Goal: Task Accomplishment & Management: Manage account settings

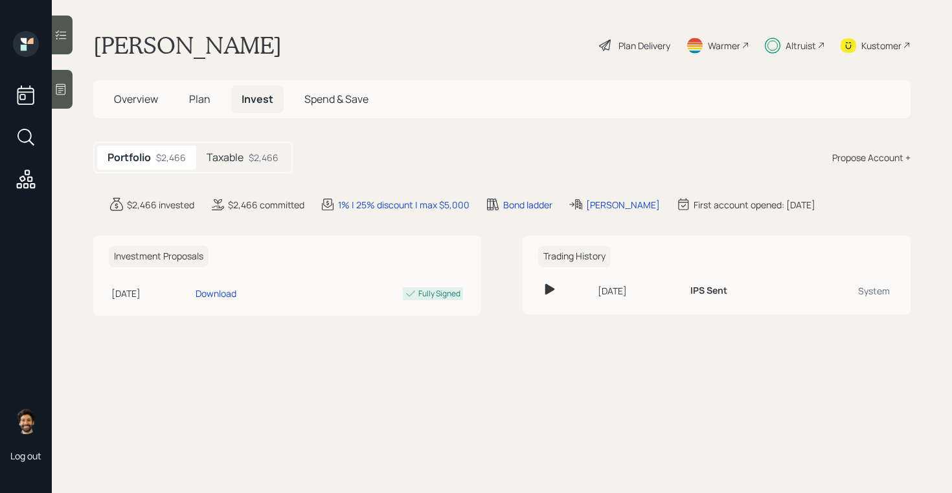
click at [251, 151] on div "$2,466" at bounding box center [264, 158] width 30 height 14
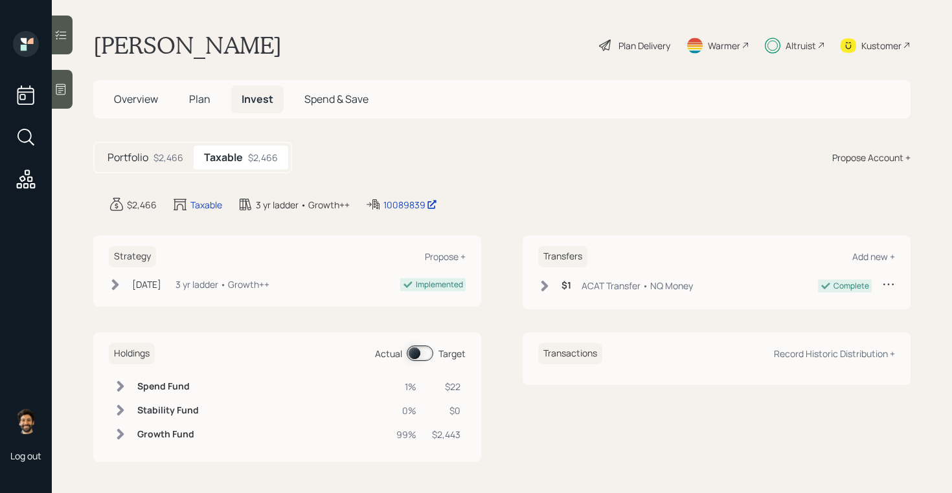
click at [194, 102] on span "Plan" at bounding box center [199, 99] width 21 height 14
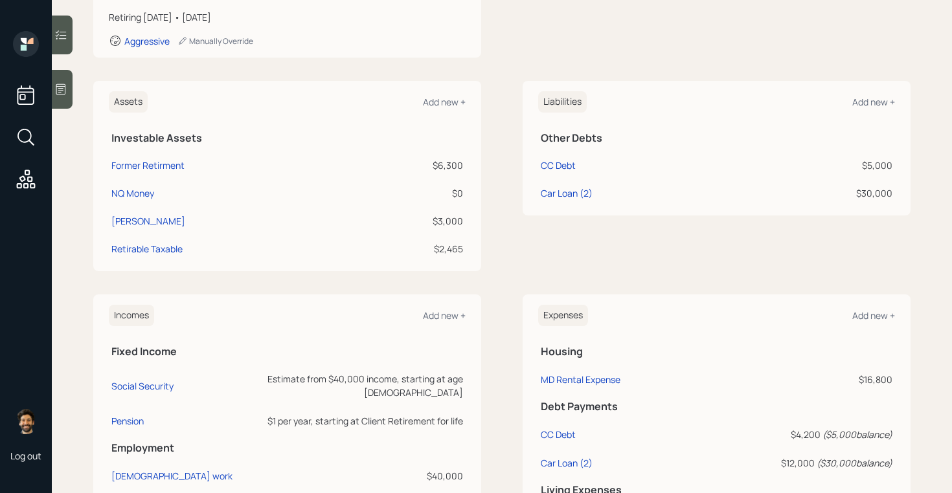
scroll to position [286, 0]
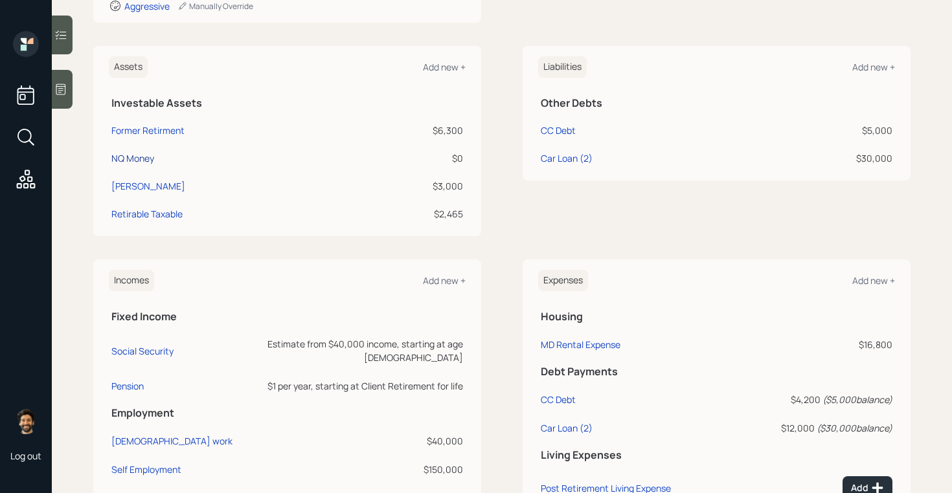
click at [126, 161] on div "NQ Money" at bounding box center [132, 158] width 43 height 14
select select "taxable"
select select "balanced"
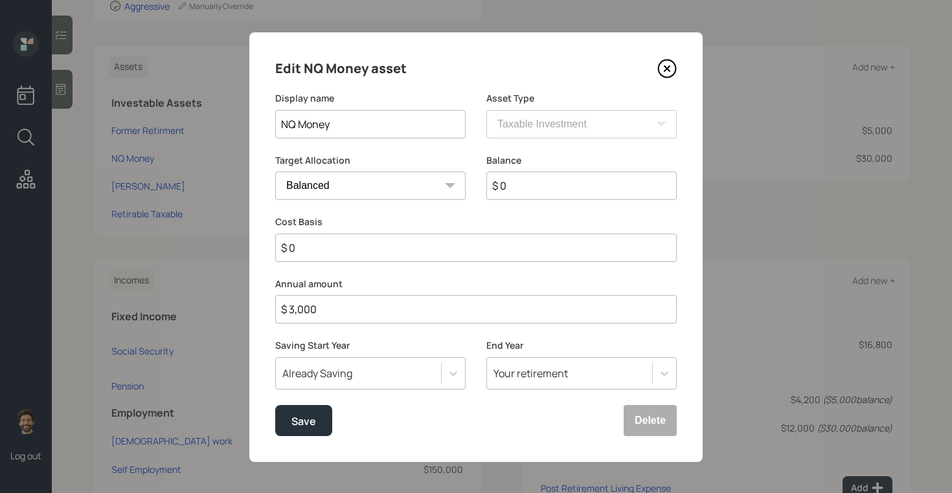
click at [295, 312] on input "$ 3,000" at bounding box center [475, 309] width 401 height 28
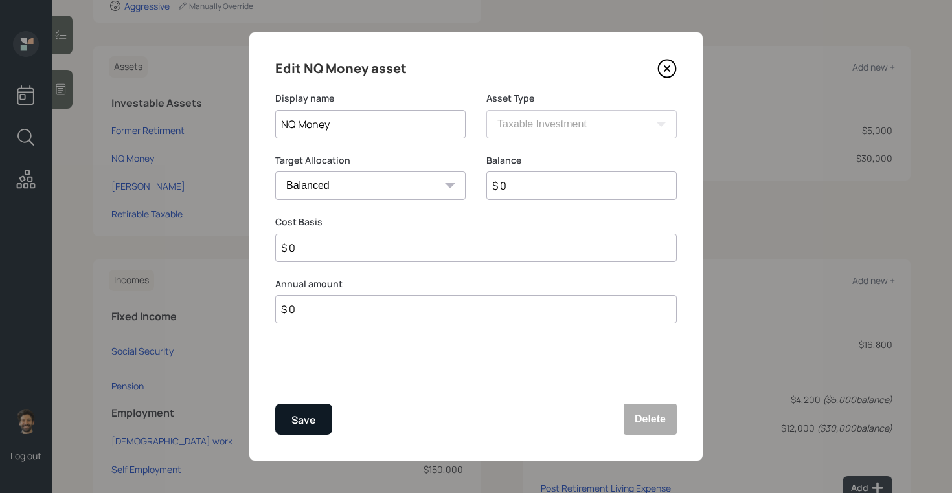
type input "$ 0"
click at [308, 423] on div "Save" at bounding box center [303, 420] width 25 height 17
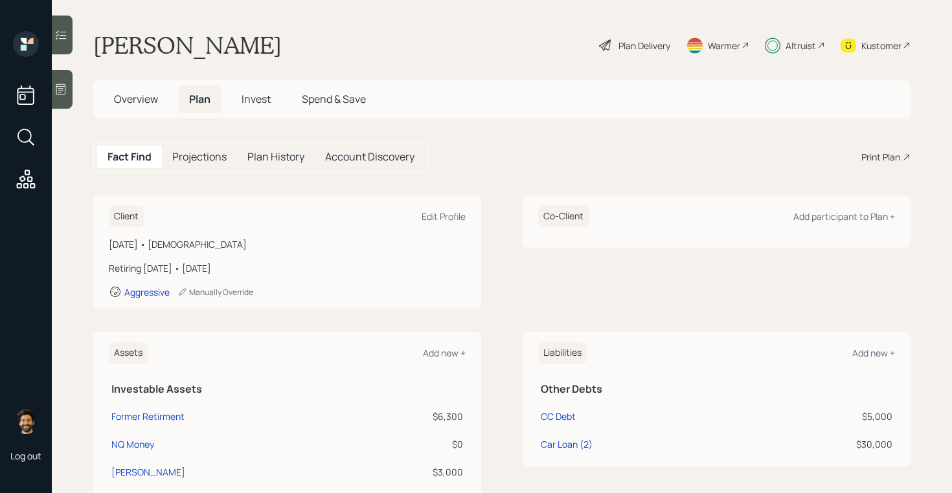
click at [262, 95] on span "Invest" at bounding box center [255, 99] width 29 height 14
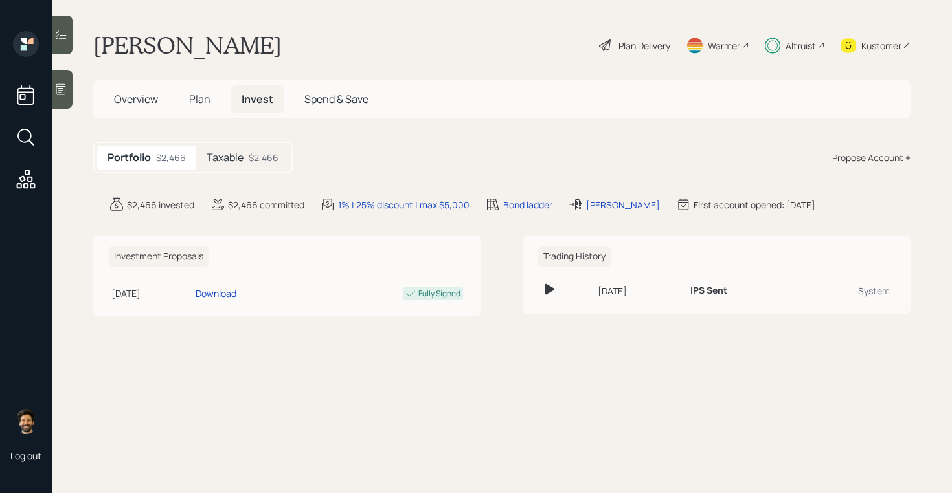
click at [201, 102] on span "Plan" at bounding box center [199, 99] width 21 height 14
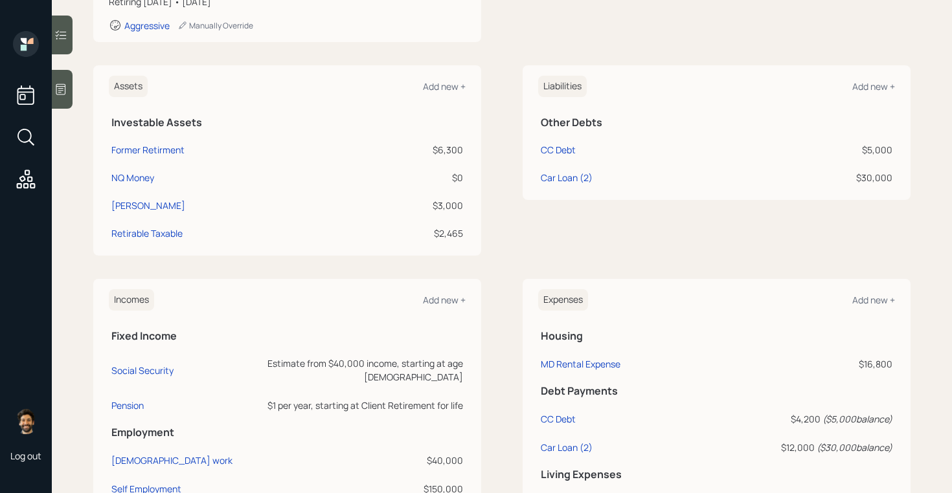
scroll to position [325, 0]
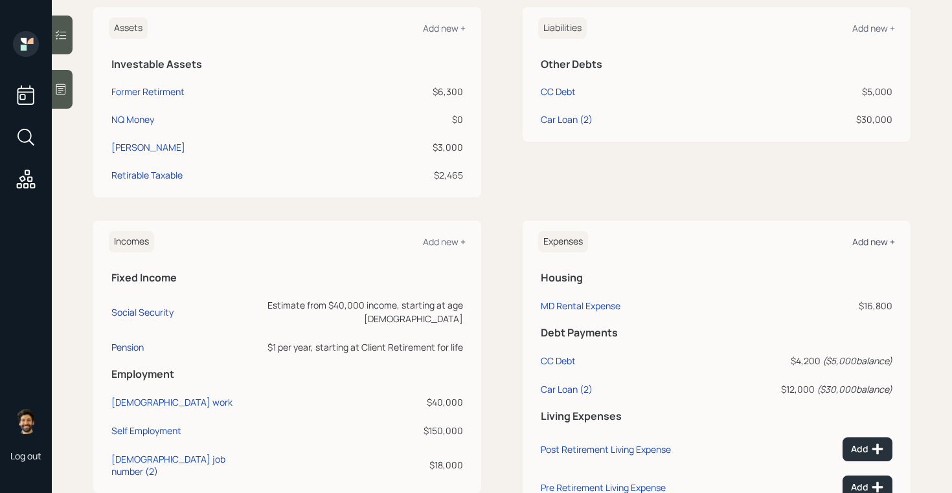
click at [875, 238] on div "Add new +" at bounding box center [873, 242] width 43 height 12
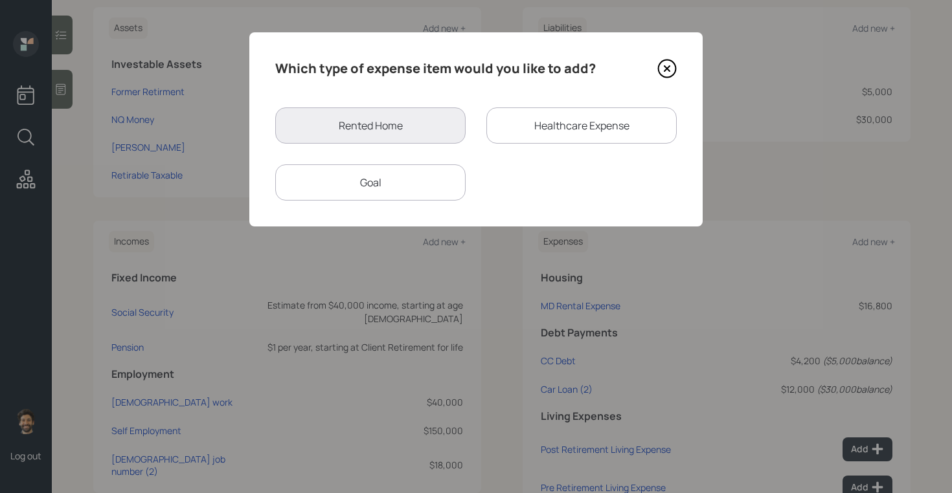
click at [367, 195] on div "Goal" at bounding box center [370, 182] width 190 height 36
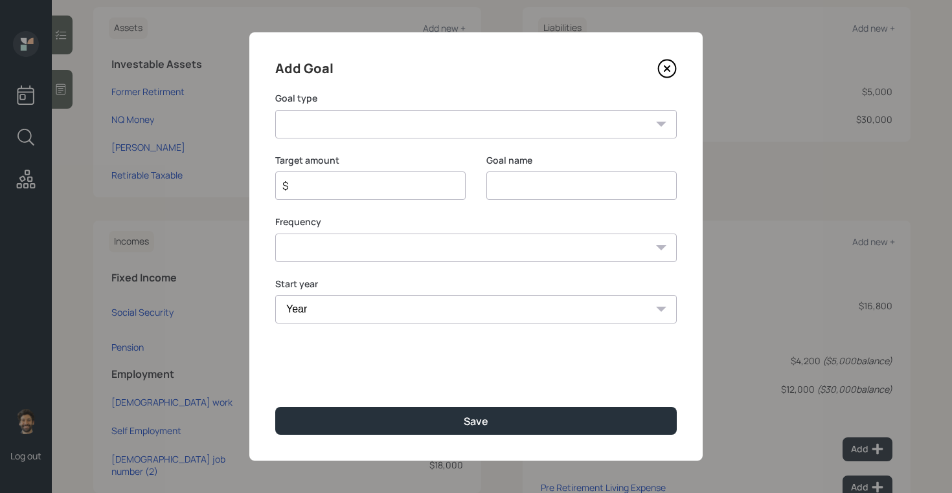
click at [420, 116] on select "Create an emergency fund Donate to charity Purchase a home Make a purchase Supp…" at bounding box center [475, 124] width 401 height 28
select select "other"
click at [275, 110] on select "Create an emergency fund Donate to charity Purchase a home Make a purchase Supp…" at bounding box center [475, 124] width 401 height 28
click at [504, 186] on input "Other" at bounding box center [581, 186] width 190 height 28
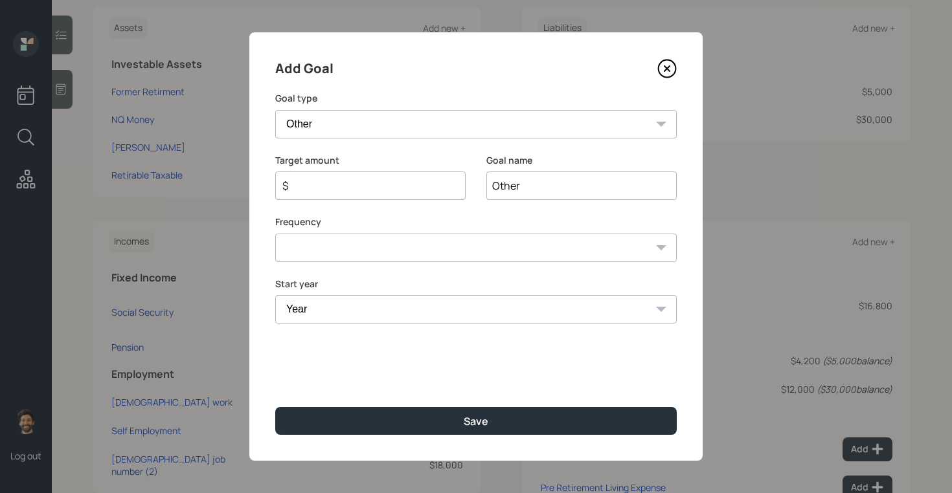
click at [504, 186] on input "Other" at bounding box center [581, 186] width 190 height 28
click at [504, 186] on input "15000" at bounding box center [581, 186] width 190 height 28
type input "Need money"
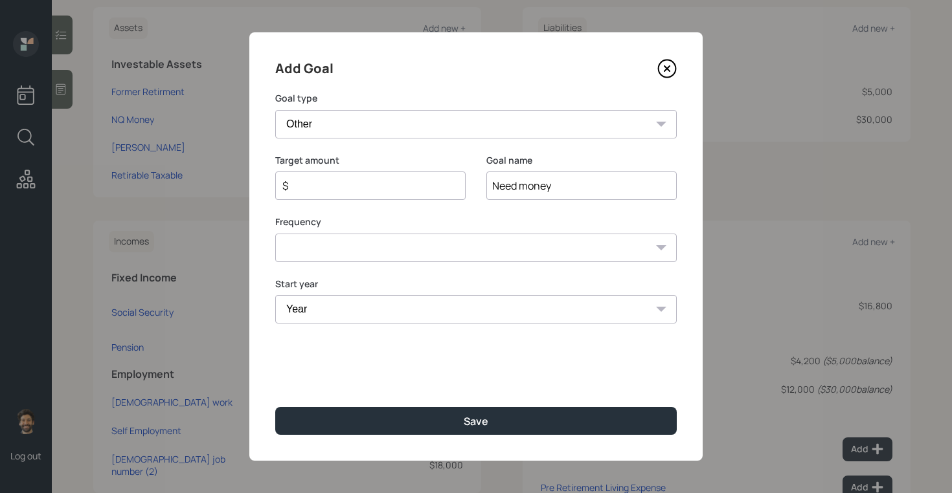
click at [328, 177] on div "$" at bounding box center [370, 186] width 190 height 28
click at [319, 192] on input "$" at bounding box center [365, 186] width 168 height 16
type input "$ 1,500"
click at [304, 246] on select "One time Every 1 year Every 2 years Every 3 years Every 4 years Every 5 years E…" at bounding box center [475, 248] width 401 height 28
select select "0"
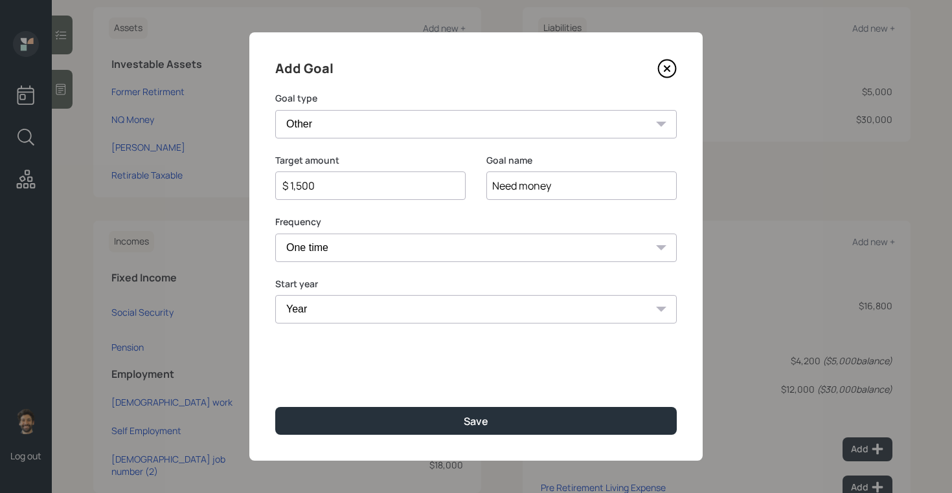
click at [275, 234] on select "One time Every 1 year Every 2 years Every 3 years Every 4 years Every 5 years E…" at bounding box center [475, 248] width 401 height 28
click at [312, 303] on select "Year [DATE] 2026 2027 2028 2029 2030 2031 2032 2033 2034 2035 2036 2037 2038 20…" at bounding box center [475, 309] width 401 height 28
select select "2025"
click at [275, 295] on select "Year [DATE] 2026 2027 2028 2029 2030 2031 2032 2033 2034 2035 2036 2037 2038 20…" at bounding box center [475, 309] width 401 height 28
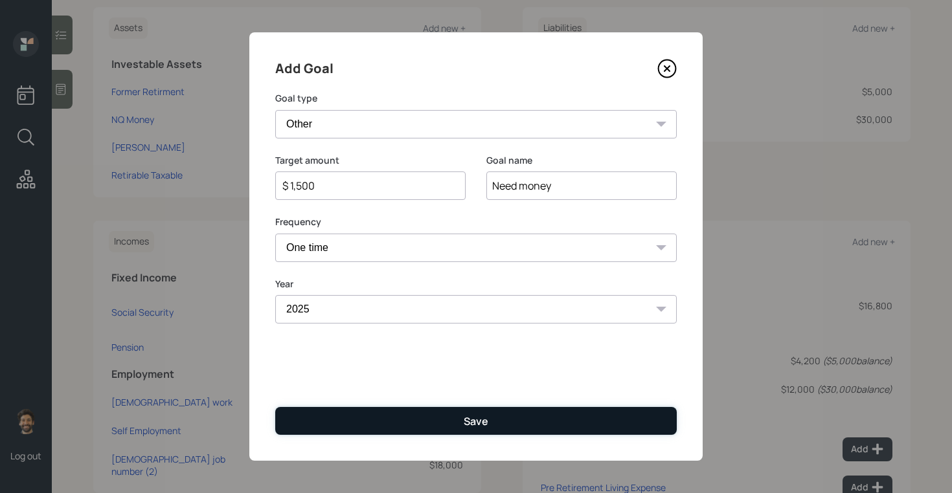
click at [315, 420] on button "Save" at bounding box center [475, 421] width 401 height 28
type input "$"
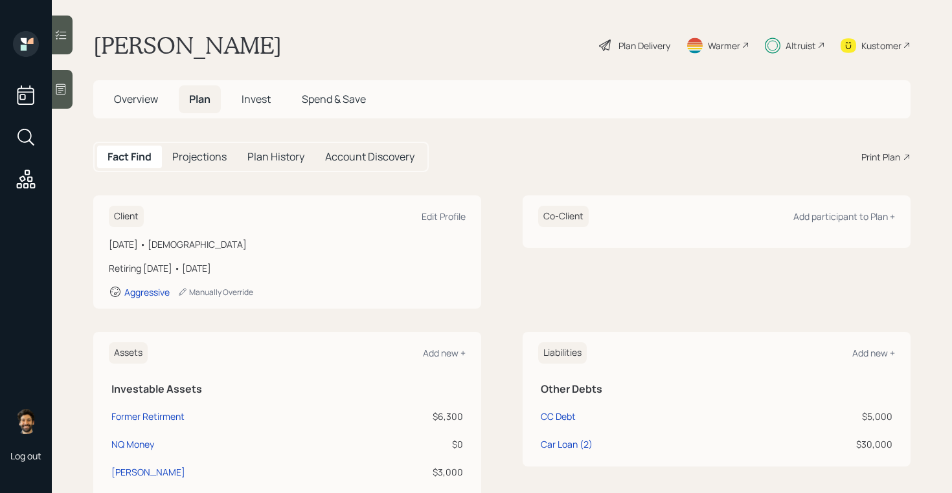
click at [245, 102] on span "Invest" at bounding box center [255, 99] width 29 height 14
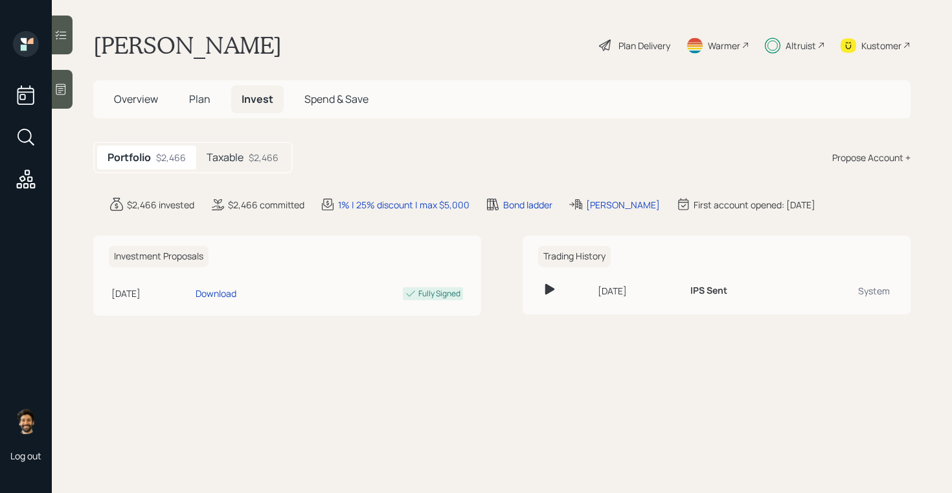
click at [247, 150] on div "Taxable $2,466" at bounding box center [242, 158] width 93 height 24
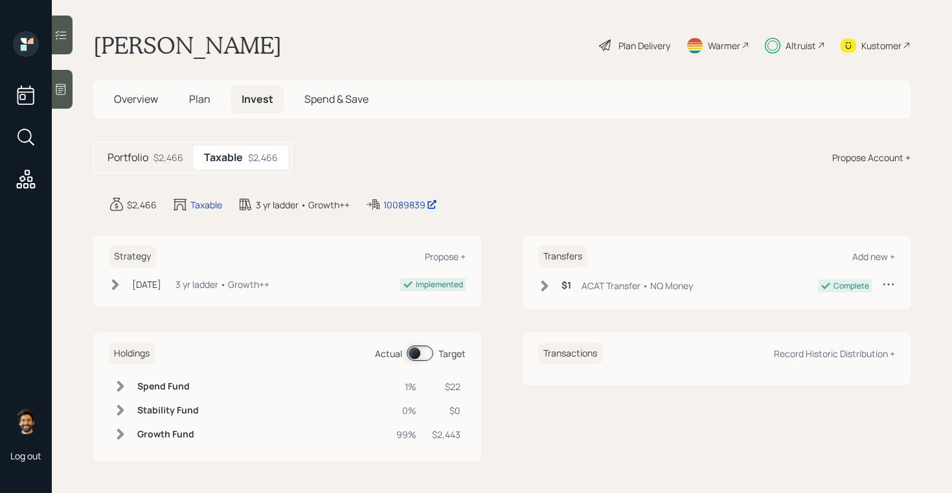
click at [418, 357] on span at bounding box center [420, 354] width 27 height 16
click at [196, 95] on span "Plan" at bounding box center [199, 99] width 21 height 14
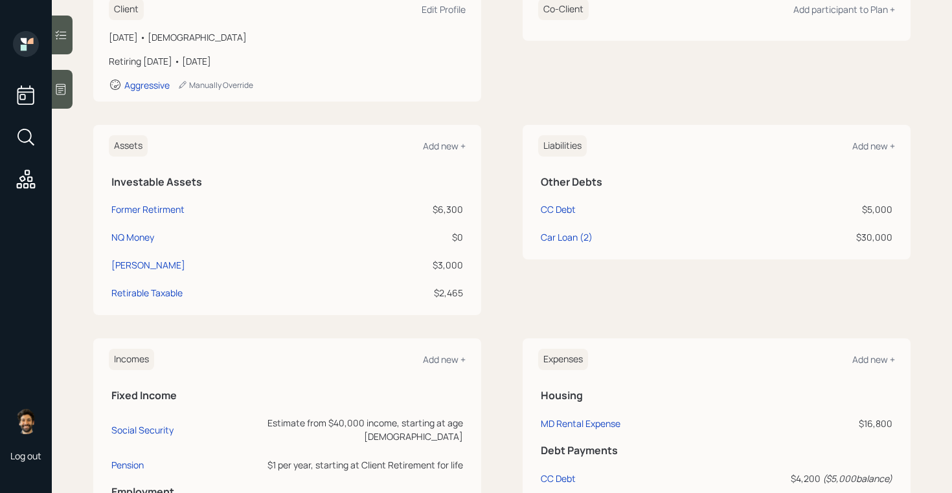
scroll to position [498, 0]
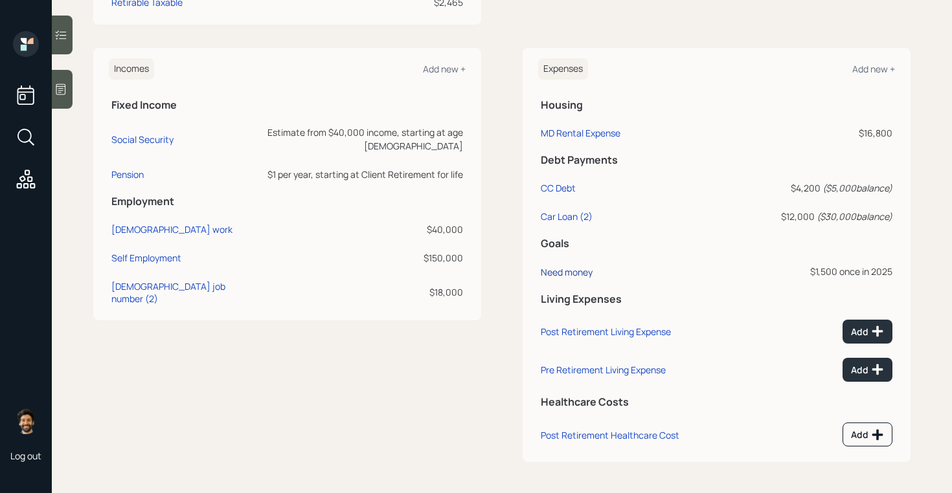
click at [566, 274] on div "Need money" at bounding box center [567, 272] width 52 height 12
select select "0"
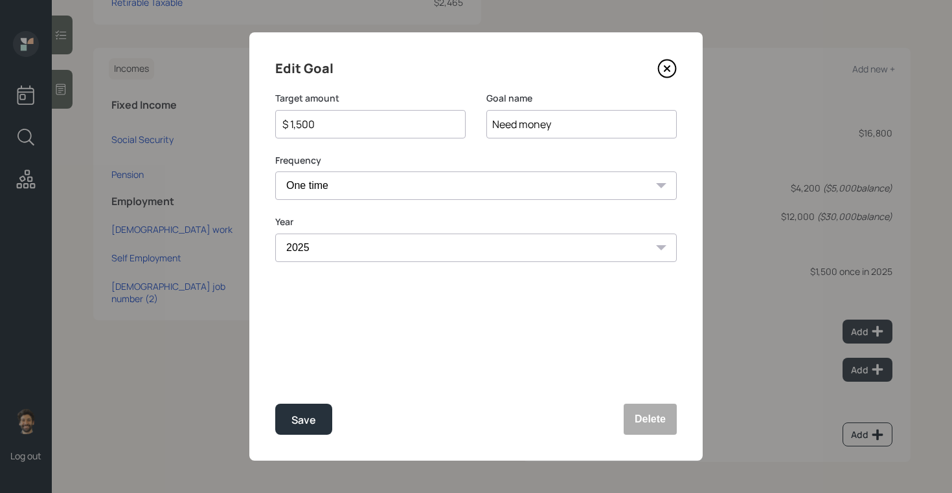
click at [322, 127] on input "$ 1,500" at bounding box center [365, 125] width 168 height 16
click at [286, 416] on button "Save" at bounding box center [303, 419] width 57 height 31
type input "$ 1,500"
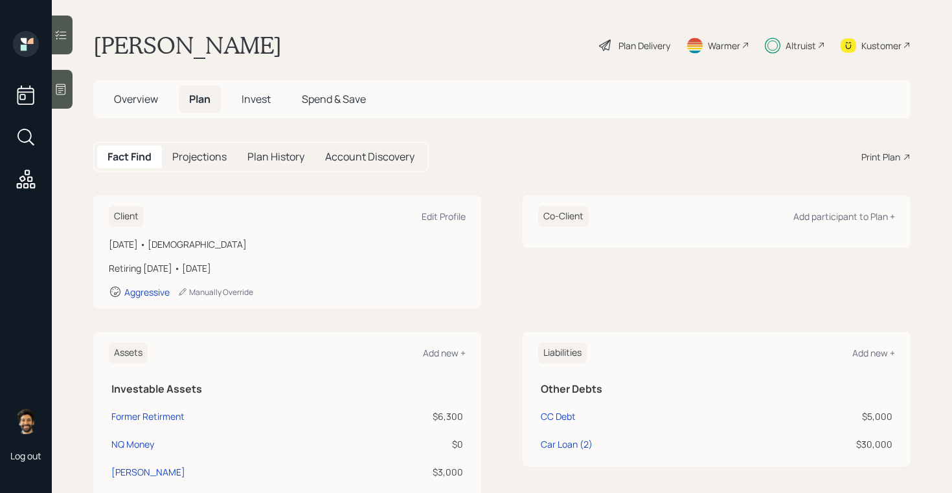
click at [189, 154] on h5 "Projections" at bounding box center [199, 157] width 54 height 12
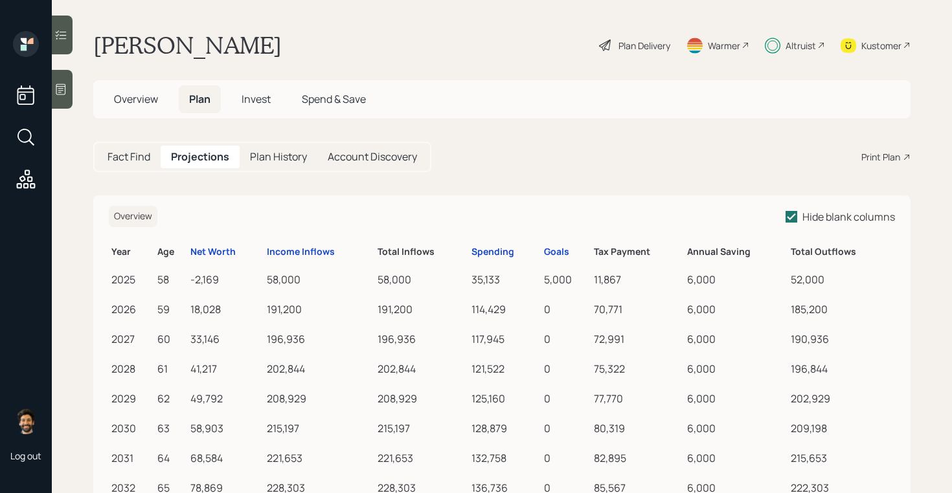
click at [258, 93] on span "Invest" at bounding box center [255, 99] width 29 height 14
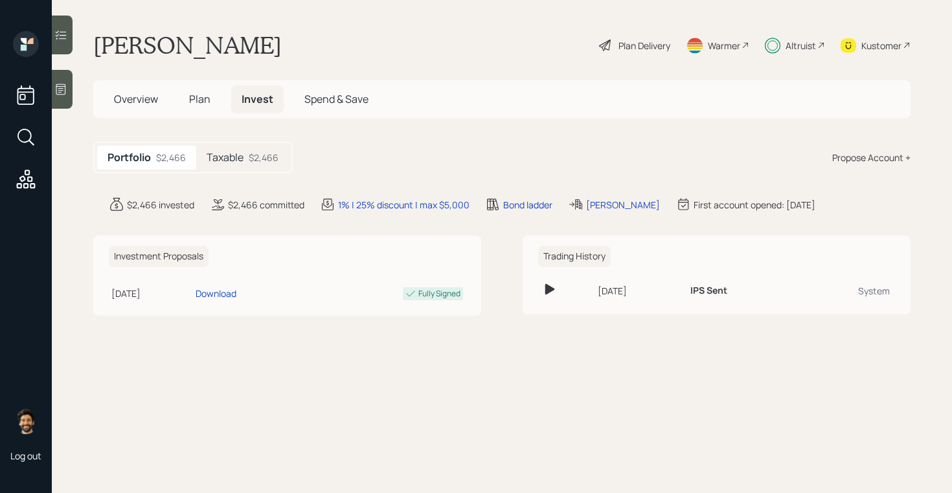
click at [253, 164] on div "$2,466" at bounding box center [264, 158] width 30 height 14
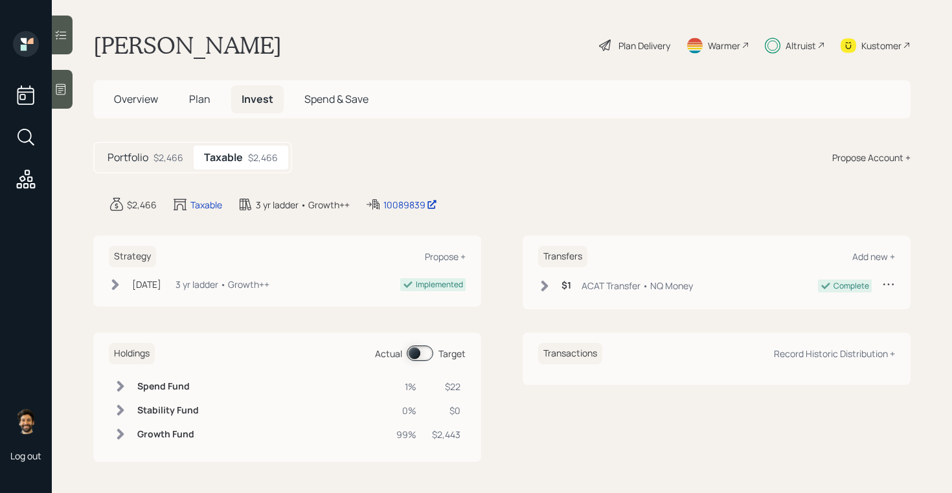
click at [423, 355] on span at bounding box center [420, 354] width 27 height 16
click at [194, 94] on span "Plan" at bounding box center [199, 99] width 21 height 14
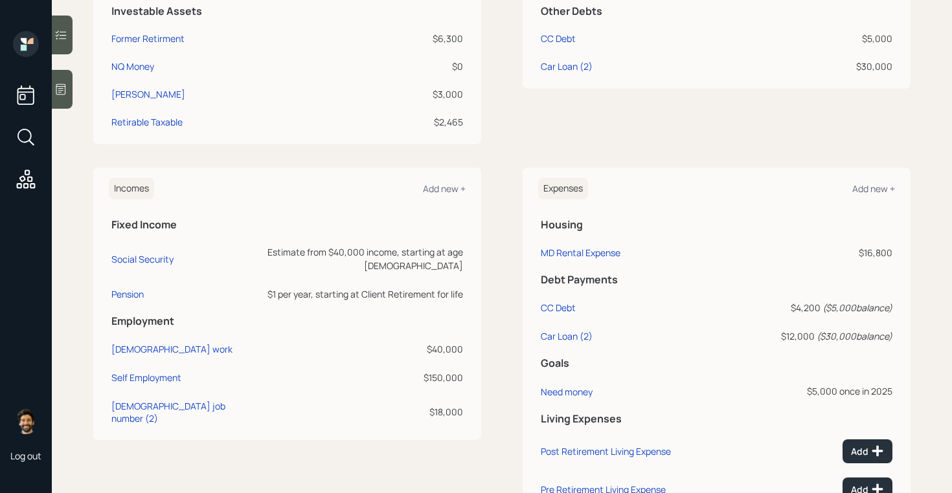
scroll to position [451, 0]
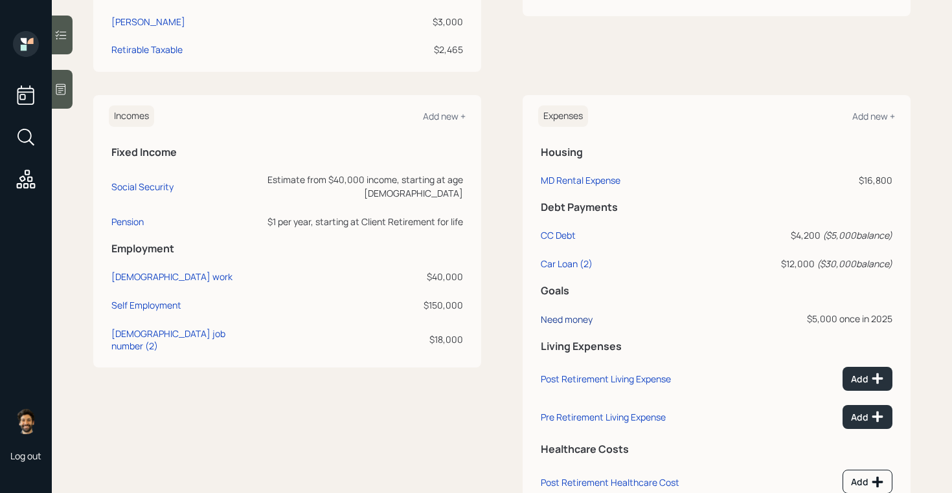
click at [577, 315] on div "Need money" at bounding box center [567, 319] width 52 height 12
select select "0"
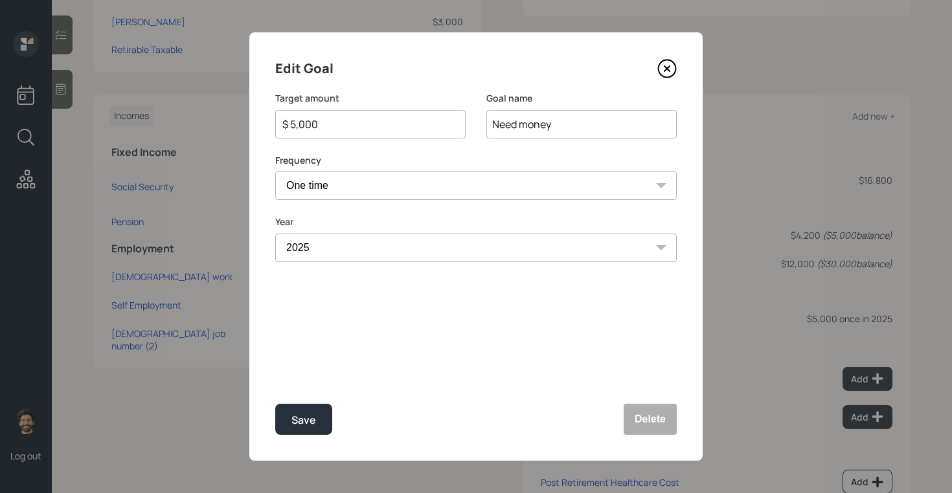
click at [313, 120] on input "$ 5,000" at bounding box center [365, 125] width 168 height 16
click at [308, 427] on div "Save" at bounding box center [303, 420] width 25 height 17
type input "$ 5,000"
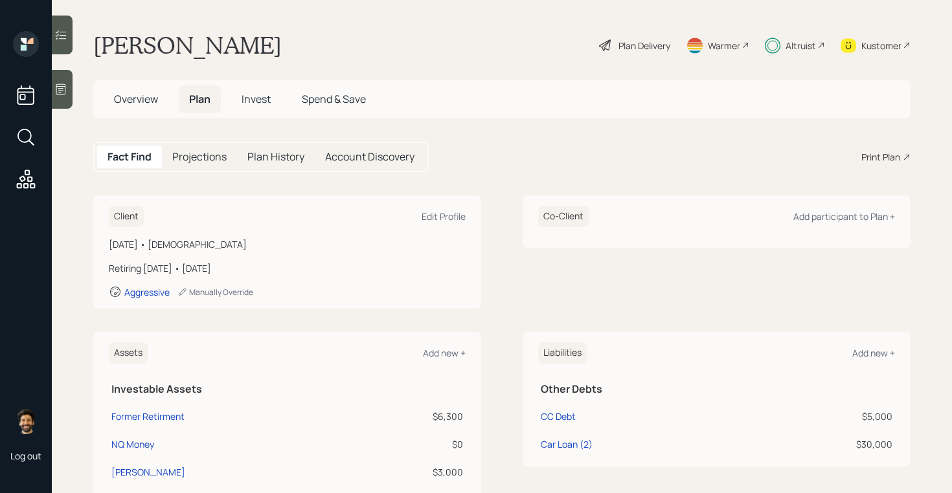
click at [260, 95] on span "Invest" at bounding box center [255, 99] width 29 height 14
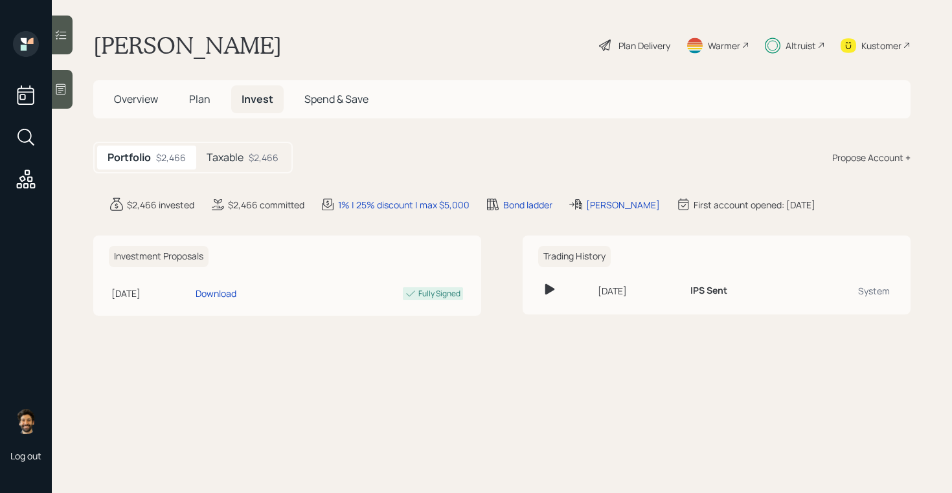
click at [244, 150] on div "Taxable $2,466" at bounding box center [242, 158] width 93 height 24
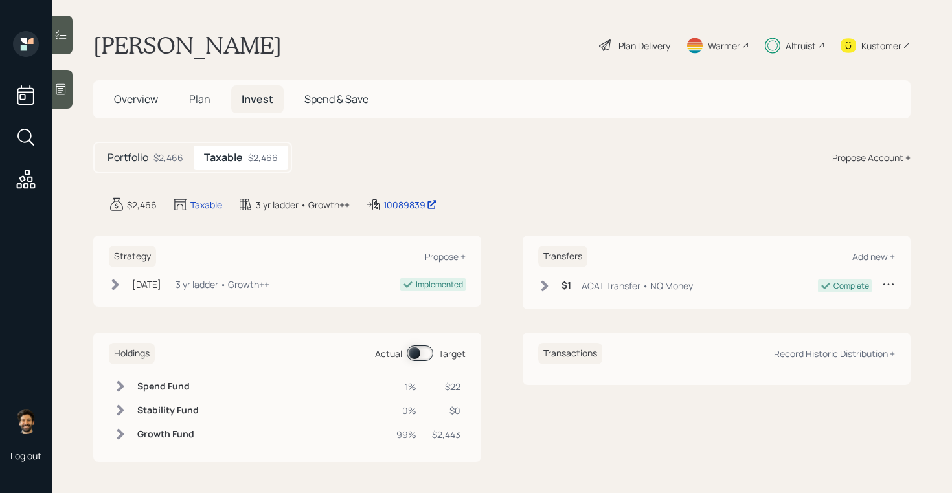
click at [414, 346] on span at bounding box center [420, 354] width 27 height 16
click at [198, 105] on span "Plan" at bounding box center [199, 99] width 21 height 14
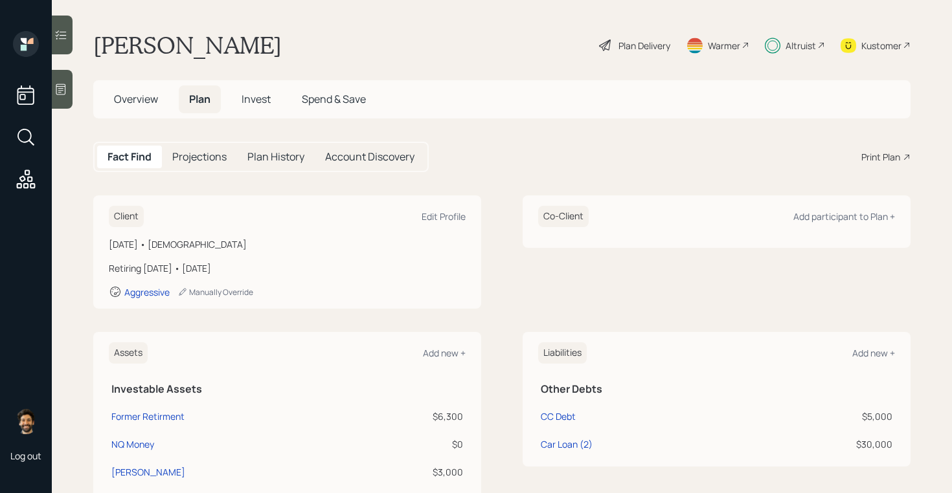
scroll to position [498, 0]
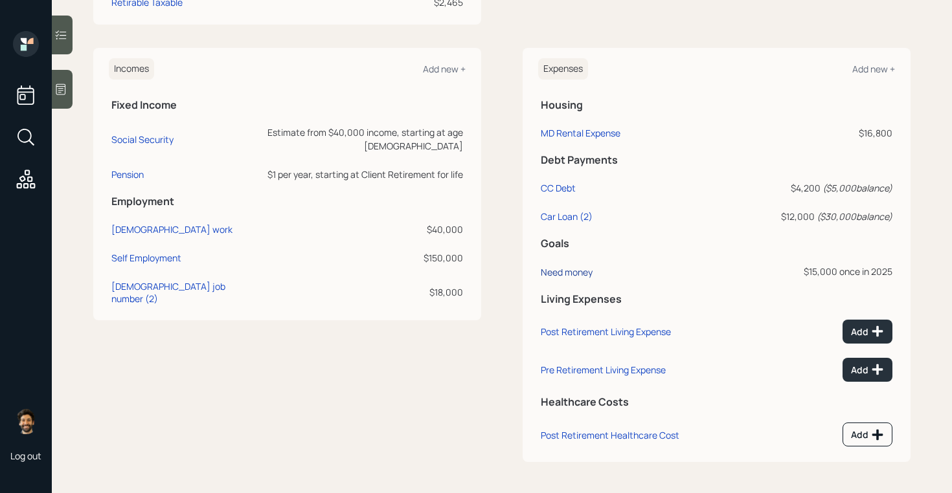
click at [573, 271] on div "Need money" at bounding box center [567, 272] width 52 height 12
select select "0"
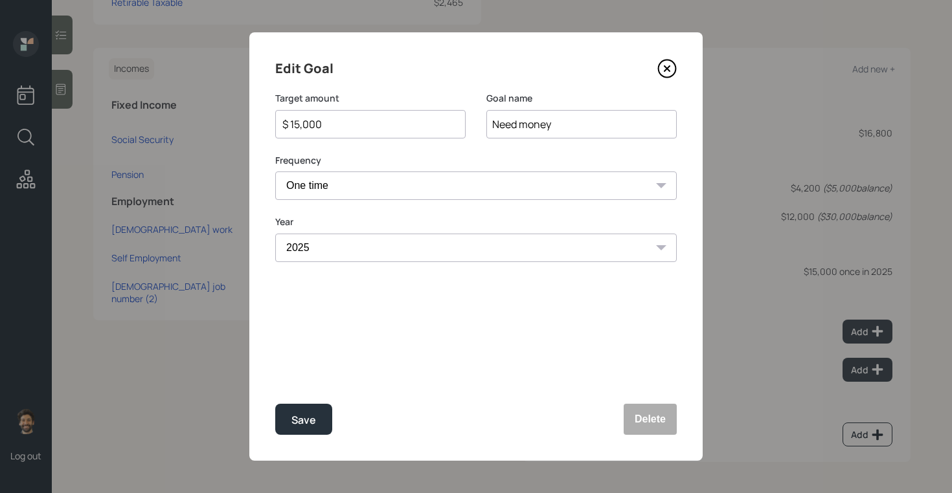
click at [345, 122] on input "$ 15,000" at bounding box center [365, 125] width 168 height 16
click at [304, 412] on div "Save" at bounding box center [303, 420] width 25 height 17
type input "$ 15,000"
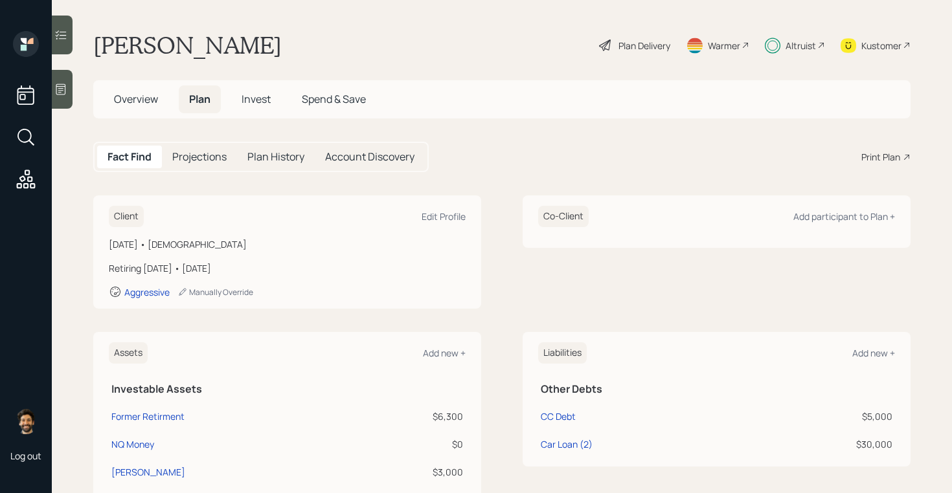
click at [251, 93] on span "Invest" at bounding box center [255, 99] width 29 height 14
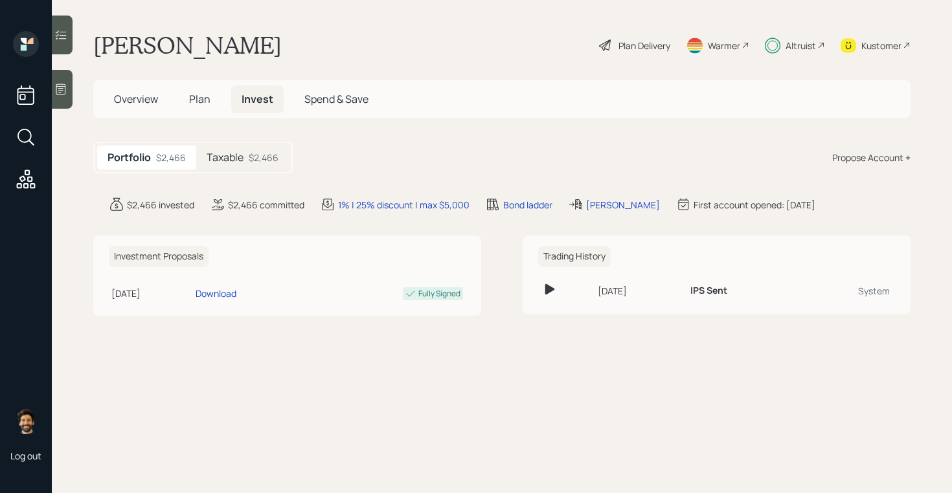
click at [238, 144] on div "Portfolio $2,466 Taxable $2,466" at bounding box center [192, 158] width 199 height 32
click at [263, 159] on div "$2,466" at bounding box center [264, 158] width 30 height 14
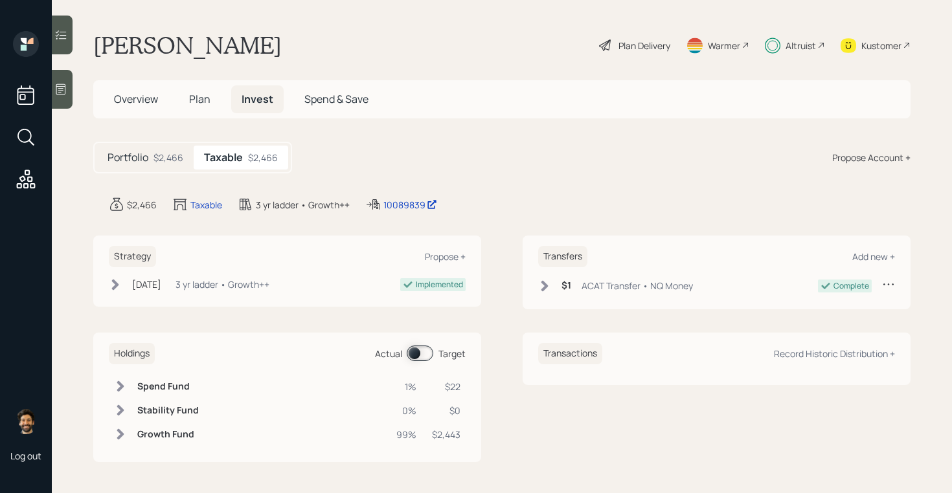
click at [418, 352] on span at bounding box center [420, 354] width 27 height 16
click at [200, 102] on span "Plan" at bounding box center [199, 99] width 21 height 14
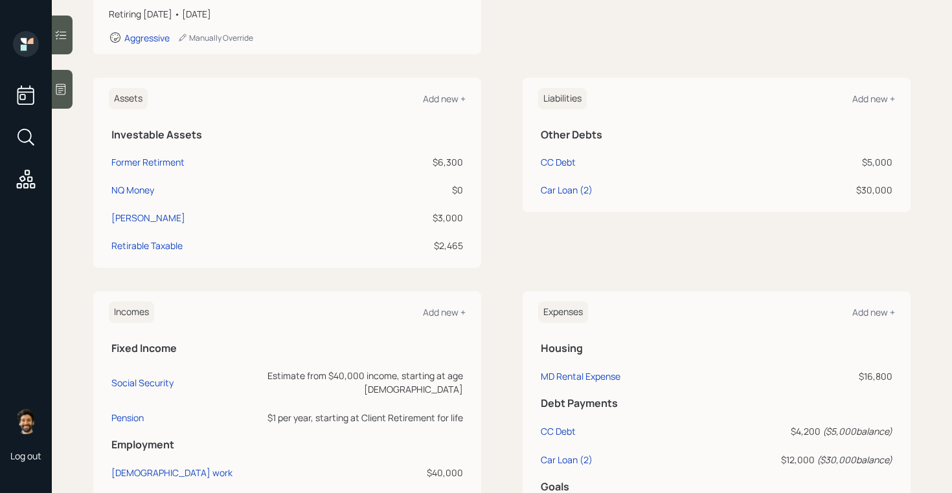
scroll to position [498, 0]
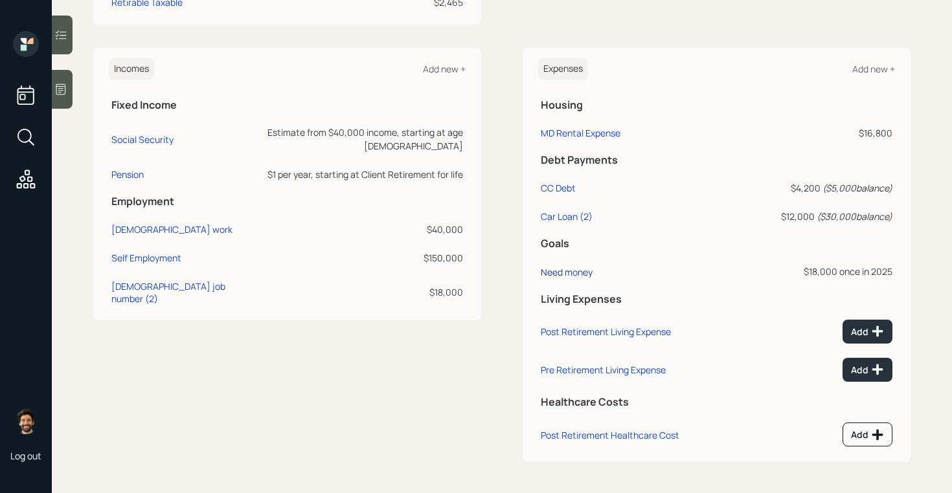
click at [574, 273] on div "Need money" at bounding box center [567, 272] width 52 height 12
select select "0"
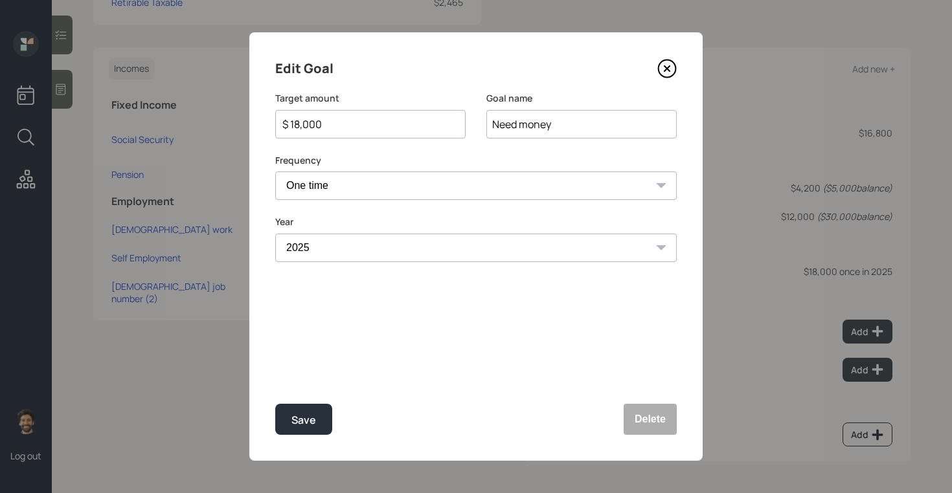
click at [300, 123] on input "$ 18,000" at bounding box center [365, 125] width 168 height 16
click at [304, 422] on div "Save" at bounding box center [303, 420] width 25 height 17
type input "$ 18,000"
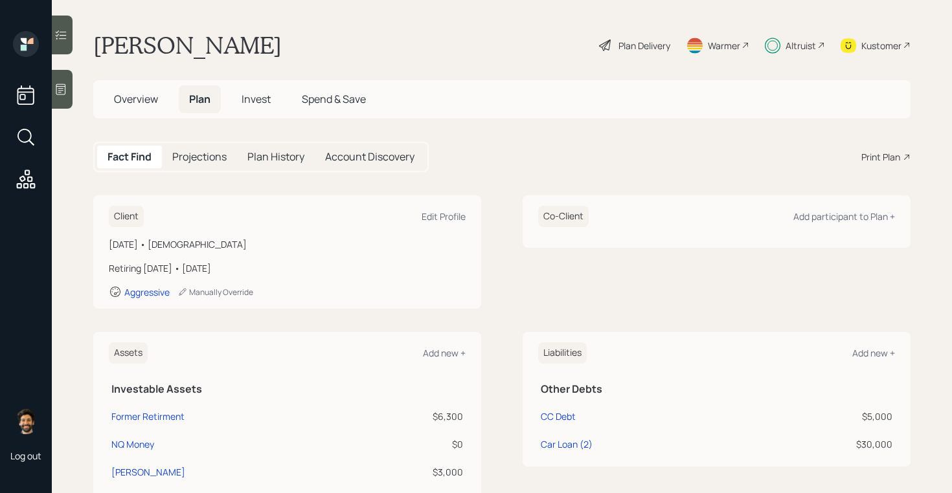
click at [252, 109] on h5 "Invest" at bounding box center [256, 99] width 50 height 28
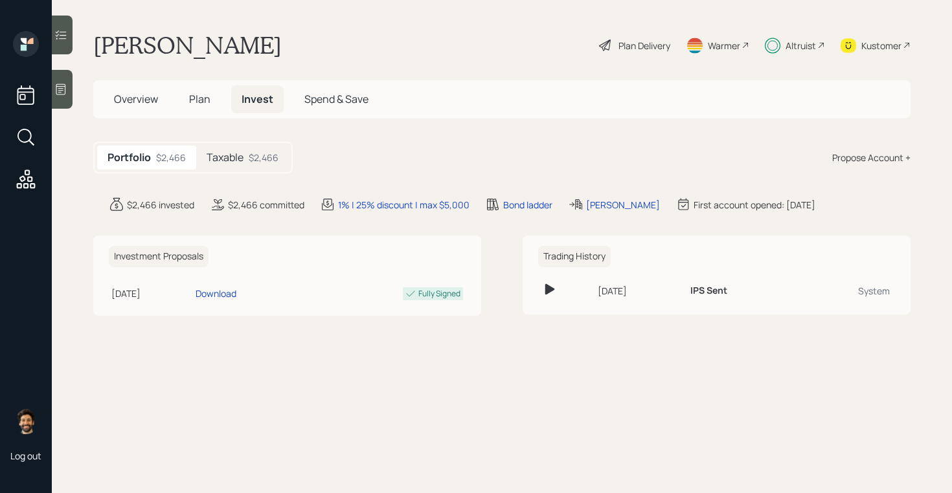
click at [246, 166] on div "Taxable $2,466" at bounding box center [242, 158] width 93 height 24
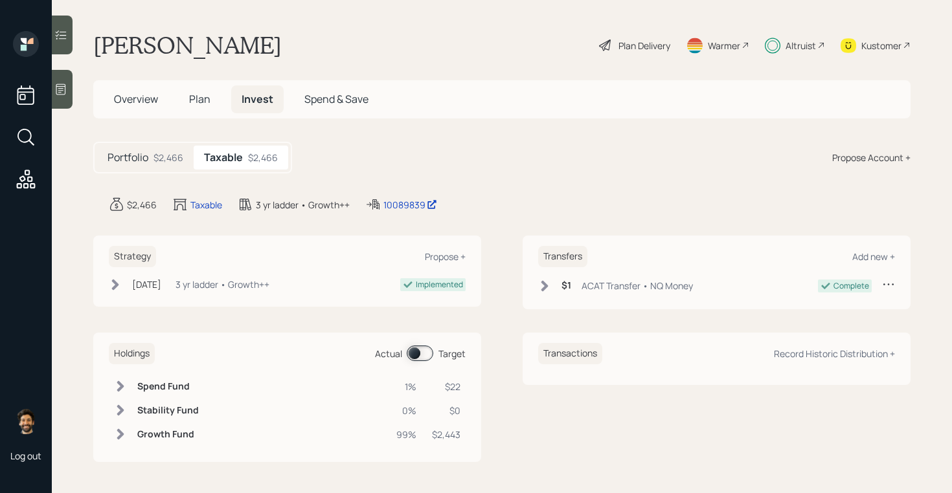
click at [422, 354] on span at bounding box center [420, 354] width 27 height 16
click at [197, 101] on span "Plan" at bounding box center [199, 99] width 21 height 14
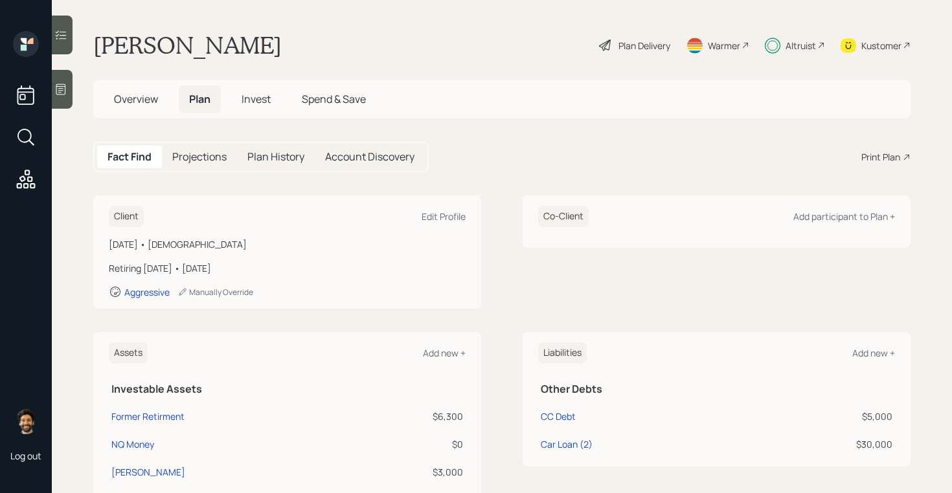
scroll to position [498, 0]
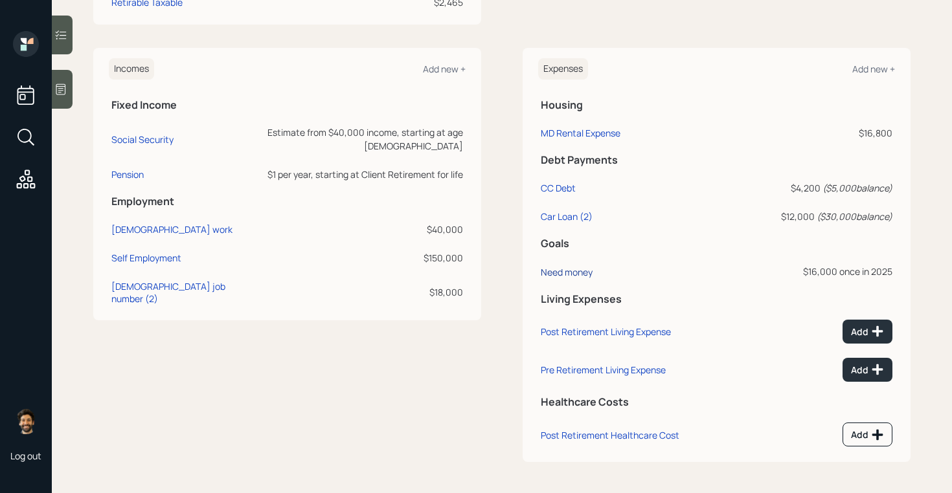
click at [565, 271] on div "Need money" at bounding box center [567, 272] width 52 height 12
select select "0"
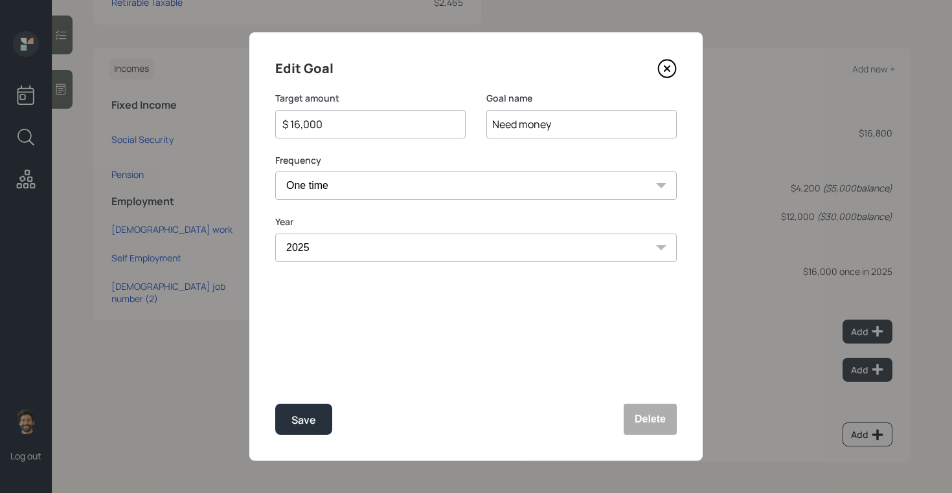
click at [345, 122] on input "$ 16,000" at bounding box center [365, 125] width 168 height 16
click at [299, 421] on div "Save" at bounding box center [303, 420] width 25 height 17
type input "$ 16,000"
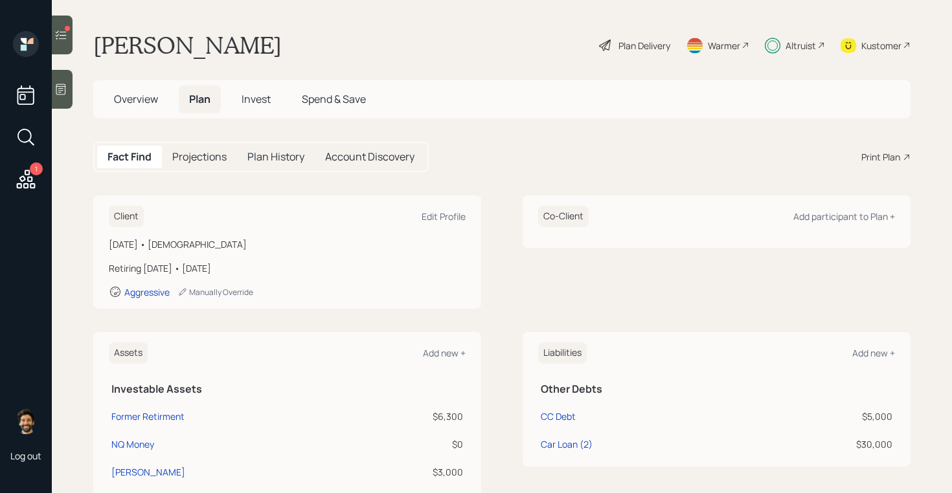
click at [259, 92] on span "Invest" at bounding box center [255, 99] width 29 height 14
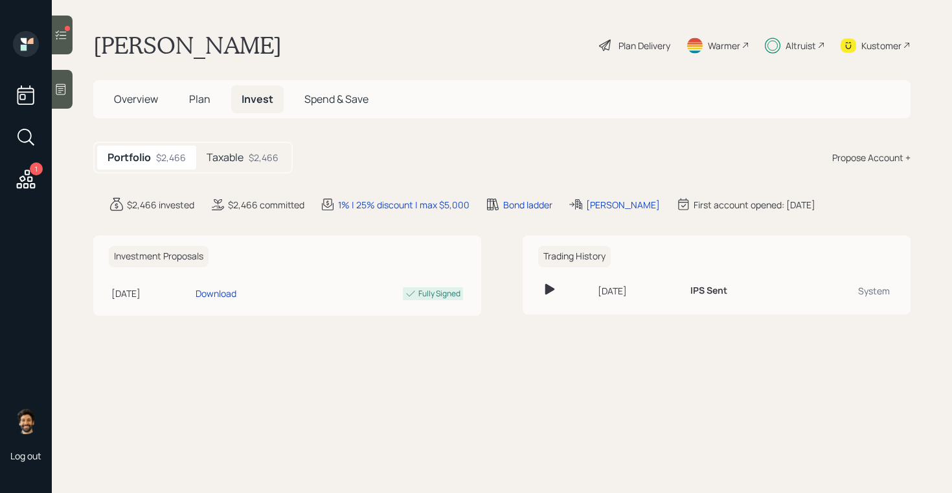
click at [254, 159] on div "$2,466" at bounding box center [264, 158] width 30 height 14
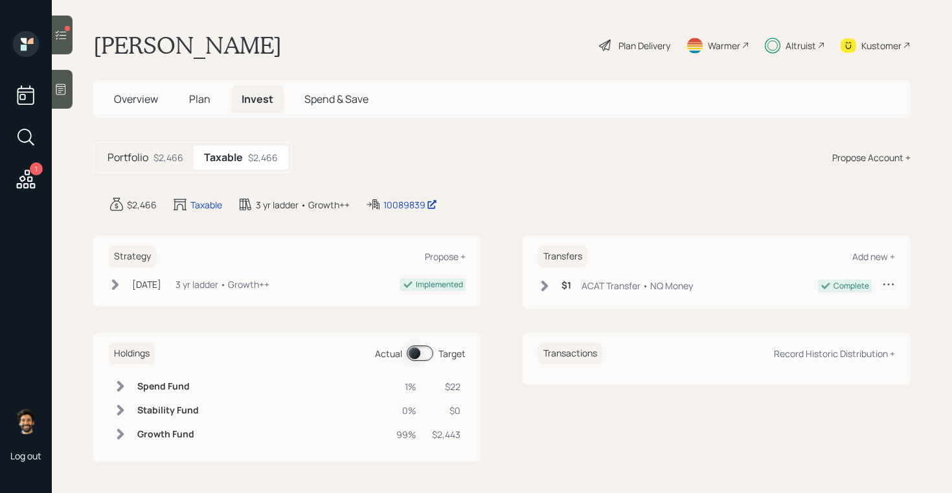
click at [425, 350] on span at bounding box center [420, 354] width 27 height 16
click at [67, 40] on icon at bounding box center [60, 34] width 13 height 13
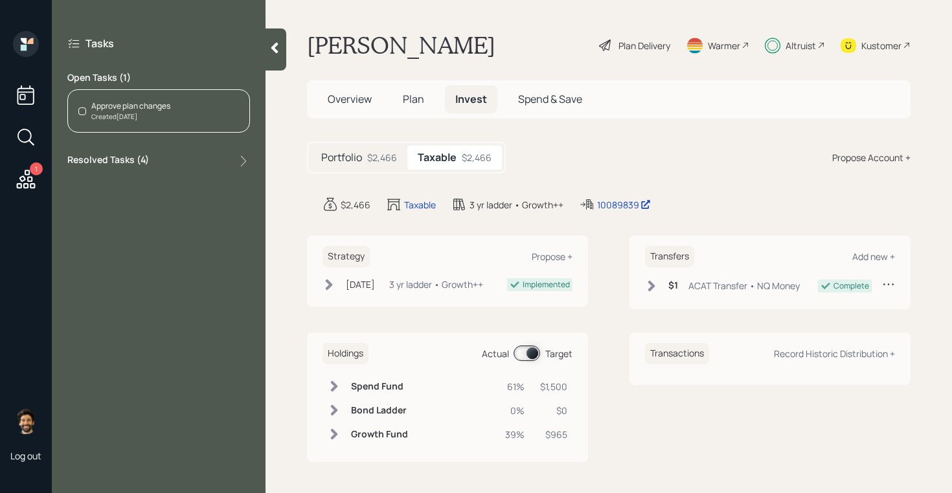
click at [134, 109] on div "Approve plan changes" at bounding box center [130, 106] width 79 height 12
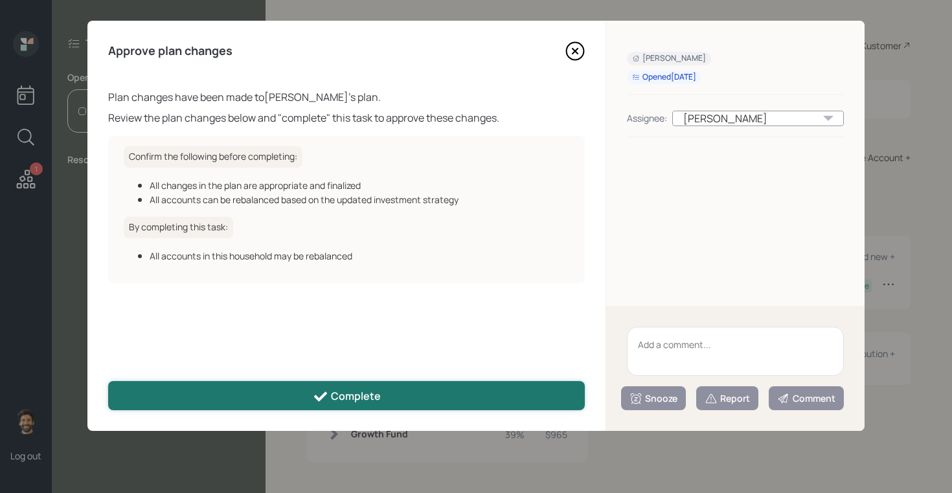
click at [351, 402] on div "Complete" at bounding box center [347, 397] width 68 height 16
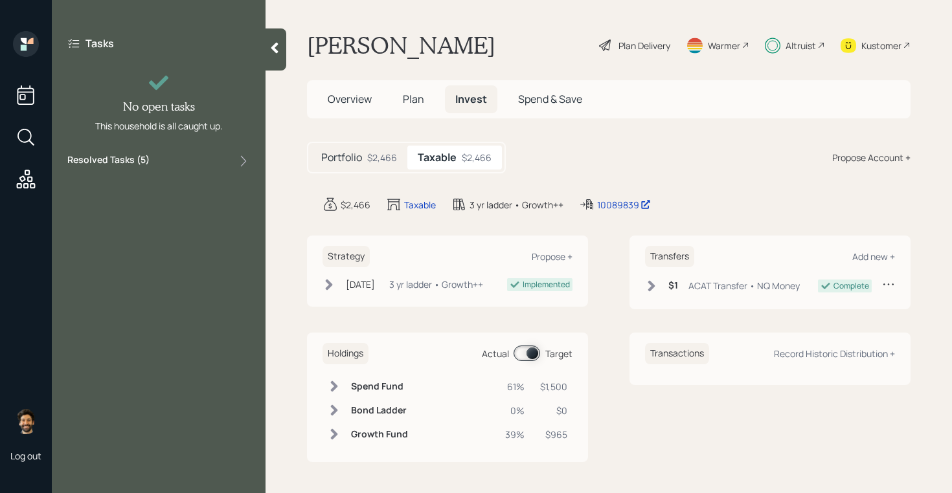
click at [271, 54] on icon at bounding box center [274, 47] width 13 height 13
